Goal: Book appointment/travel/reservation

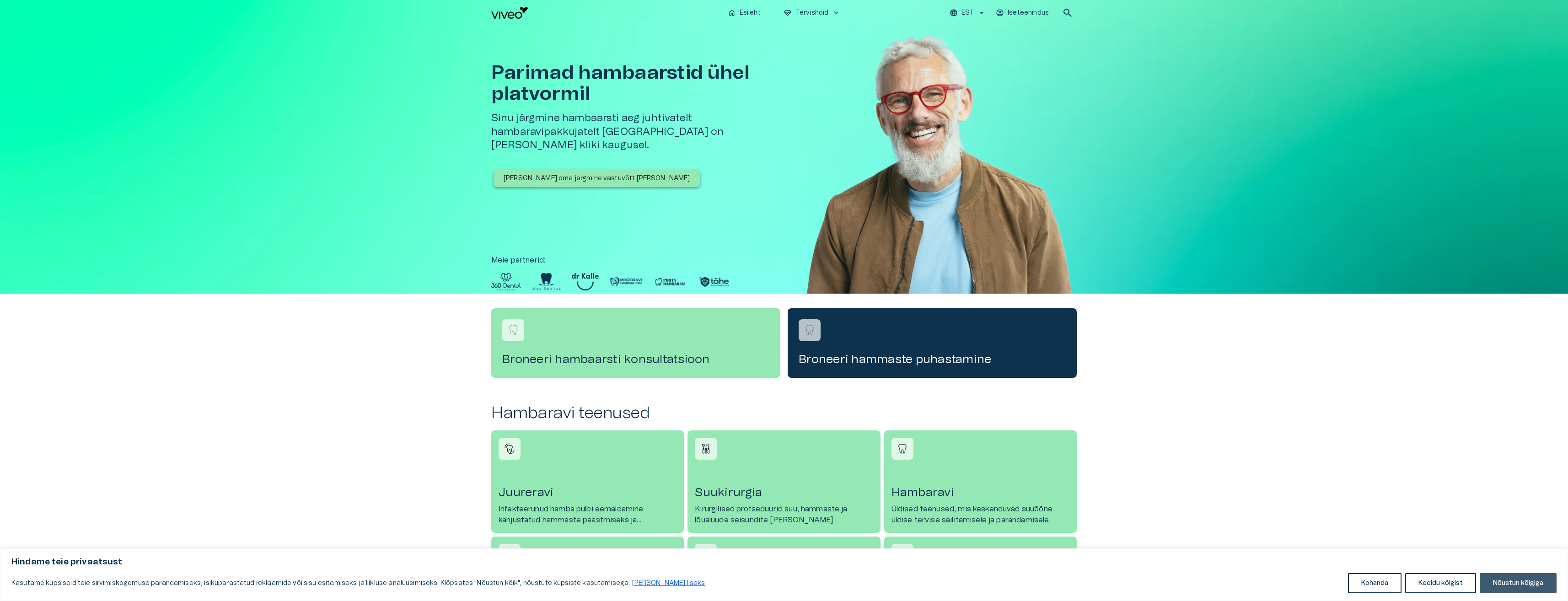
click at [1511, 585] on button "Nõustun kõigiga" at bounding box center [1518, 583] width 77 height 20
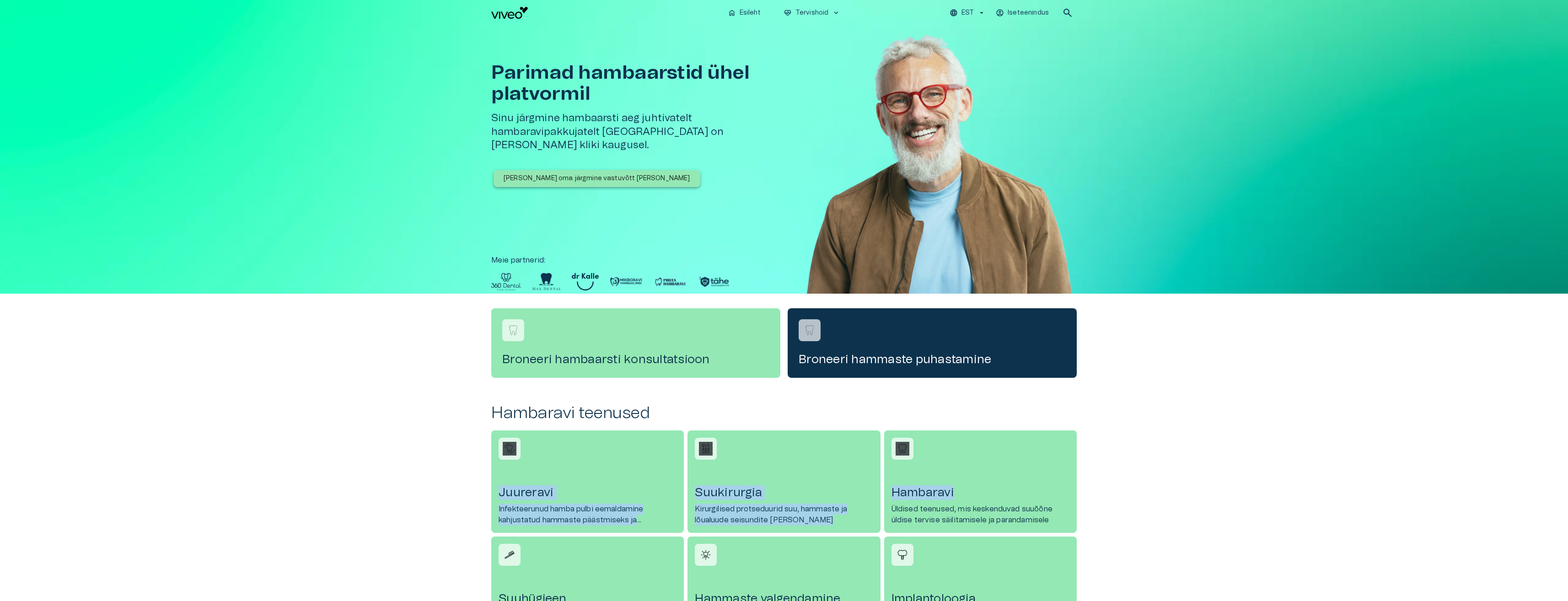
drag, startPoint x: 1153, startPoint y: 450, endPoint x: 1157, endPoint y: 423, distance: 27.3
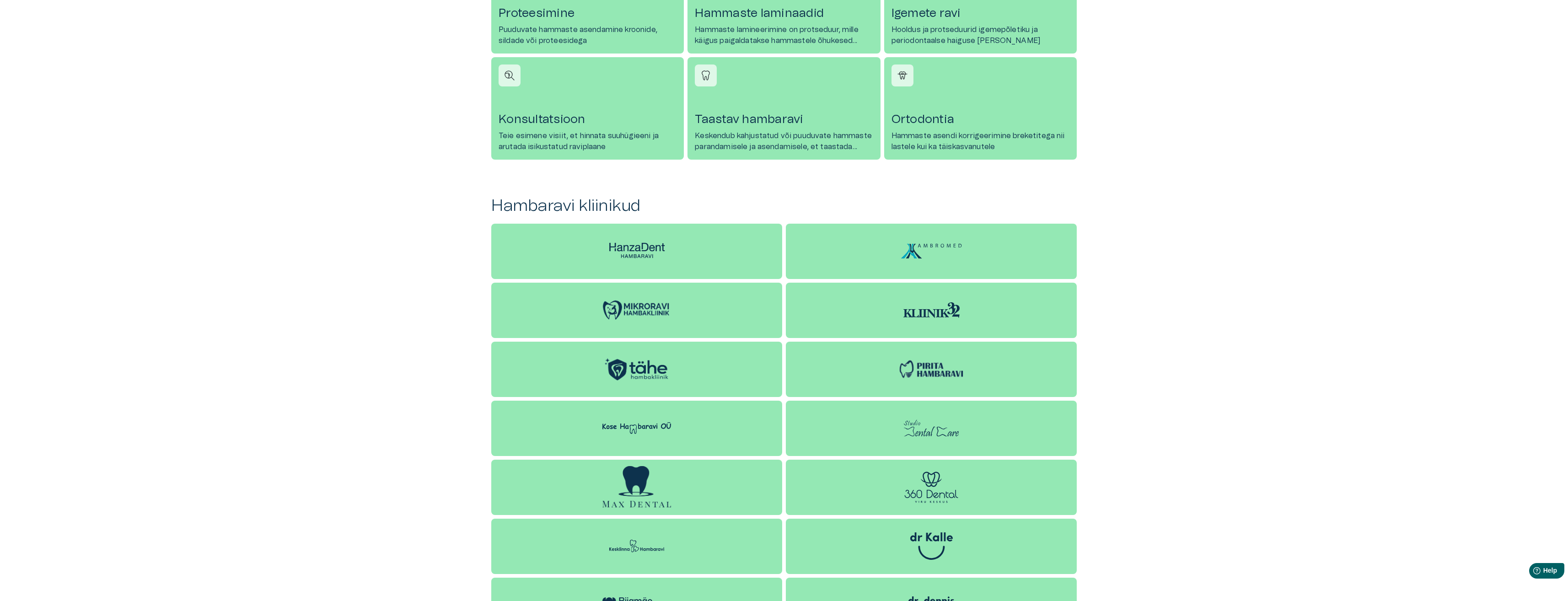
scroll to position [743, 0]
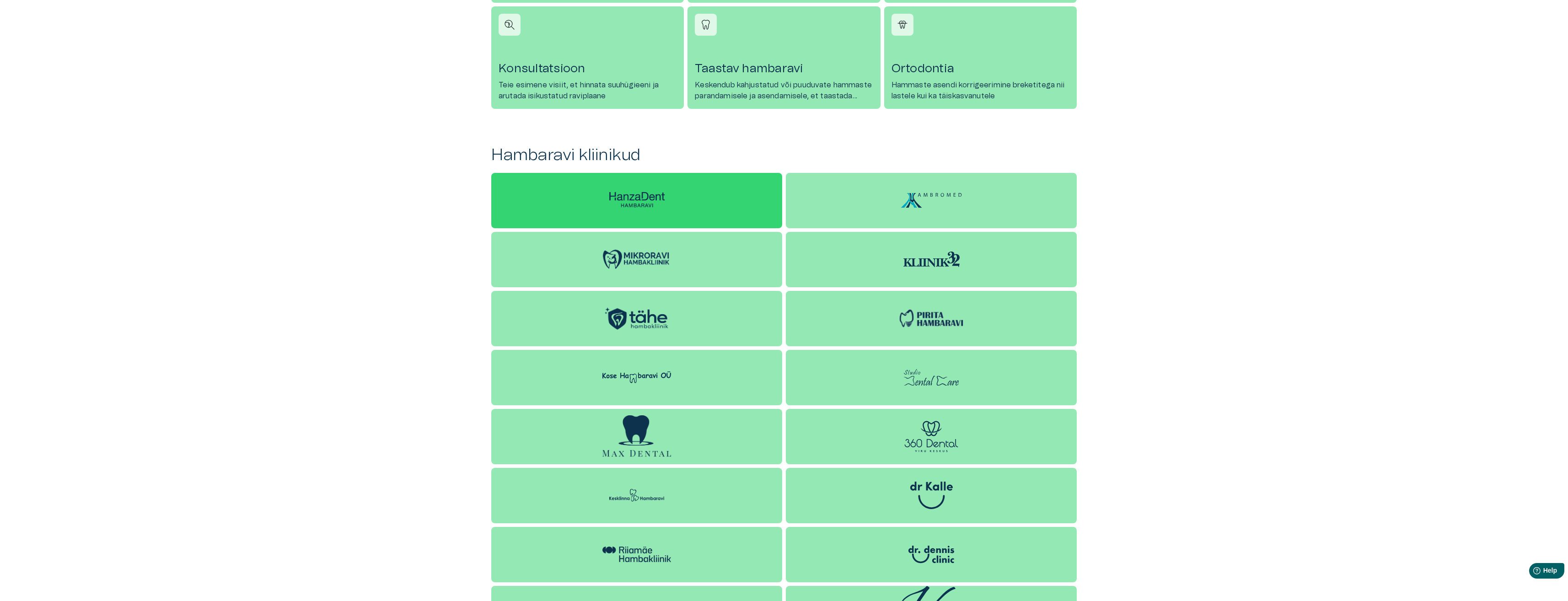
click at [656, 191] on img at bounding box center [637, 200] width 69 height 21
